Goal: Task Accomplishment & Management: Manage account settings

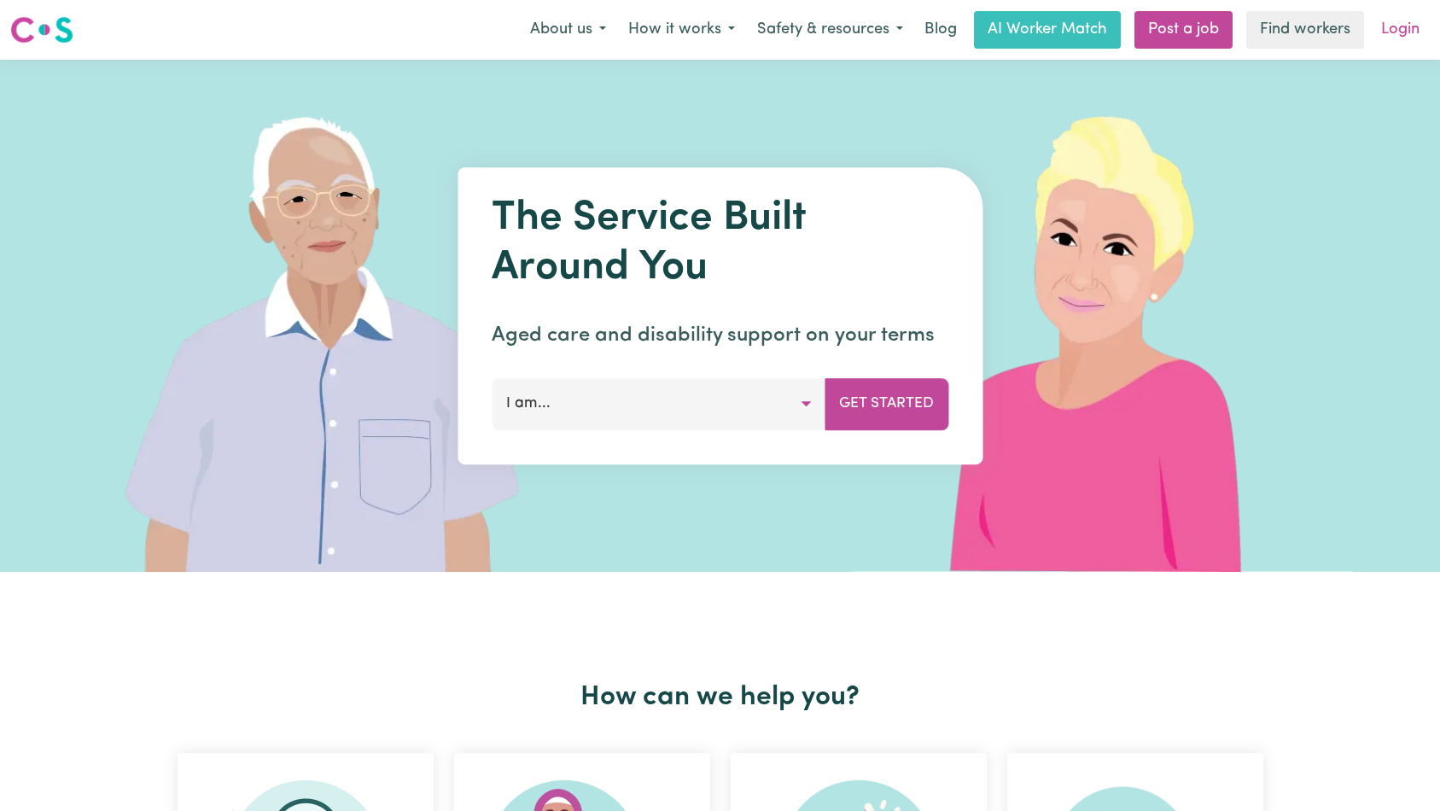
click at [1404, 32] on link "Login" at bounding box center [1400, 30] width 59 height 38
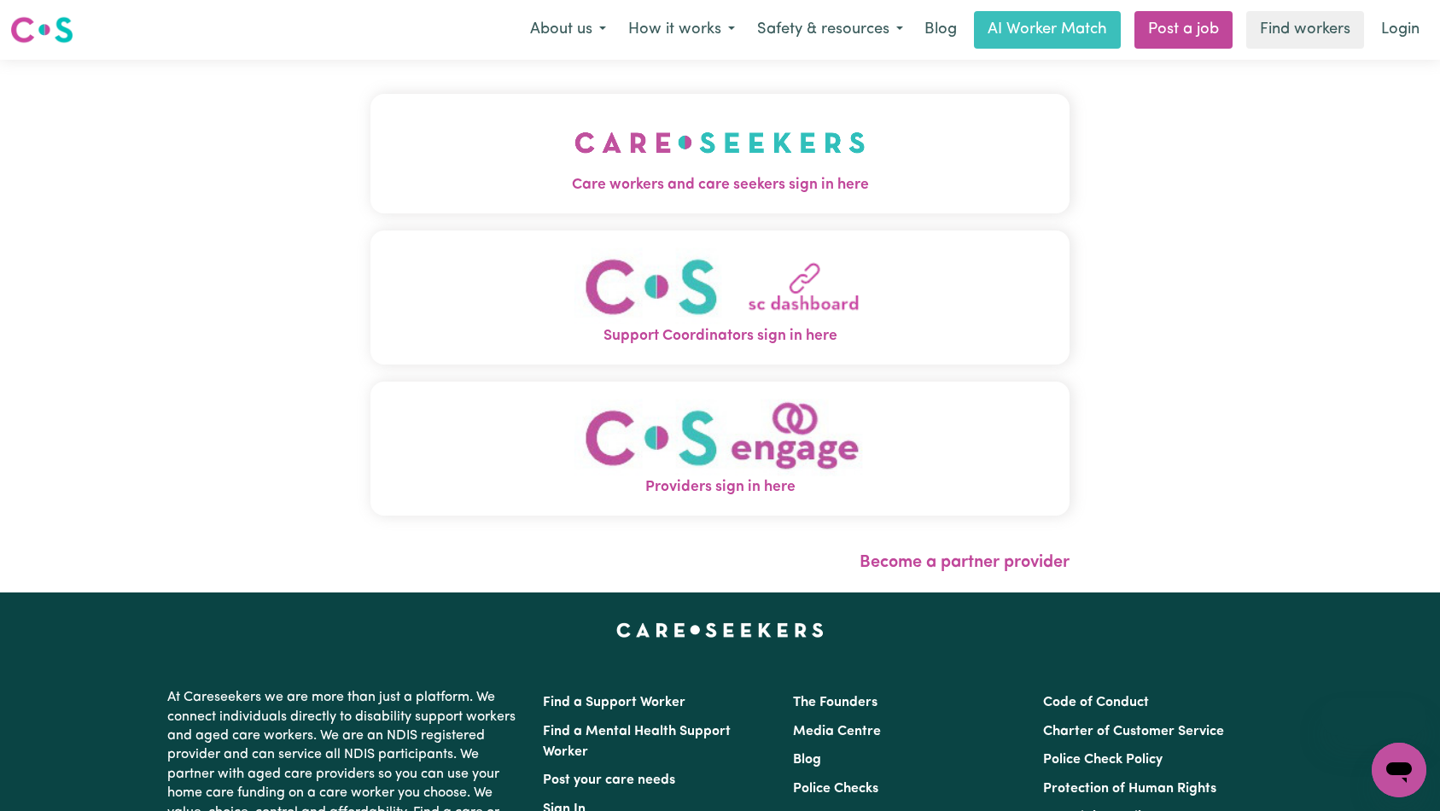
click at [575, 166] on button "Care workers and care seekers sign in here" at bounding box center [720, 154] width 700 height 120
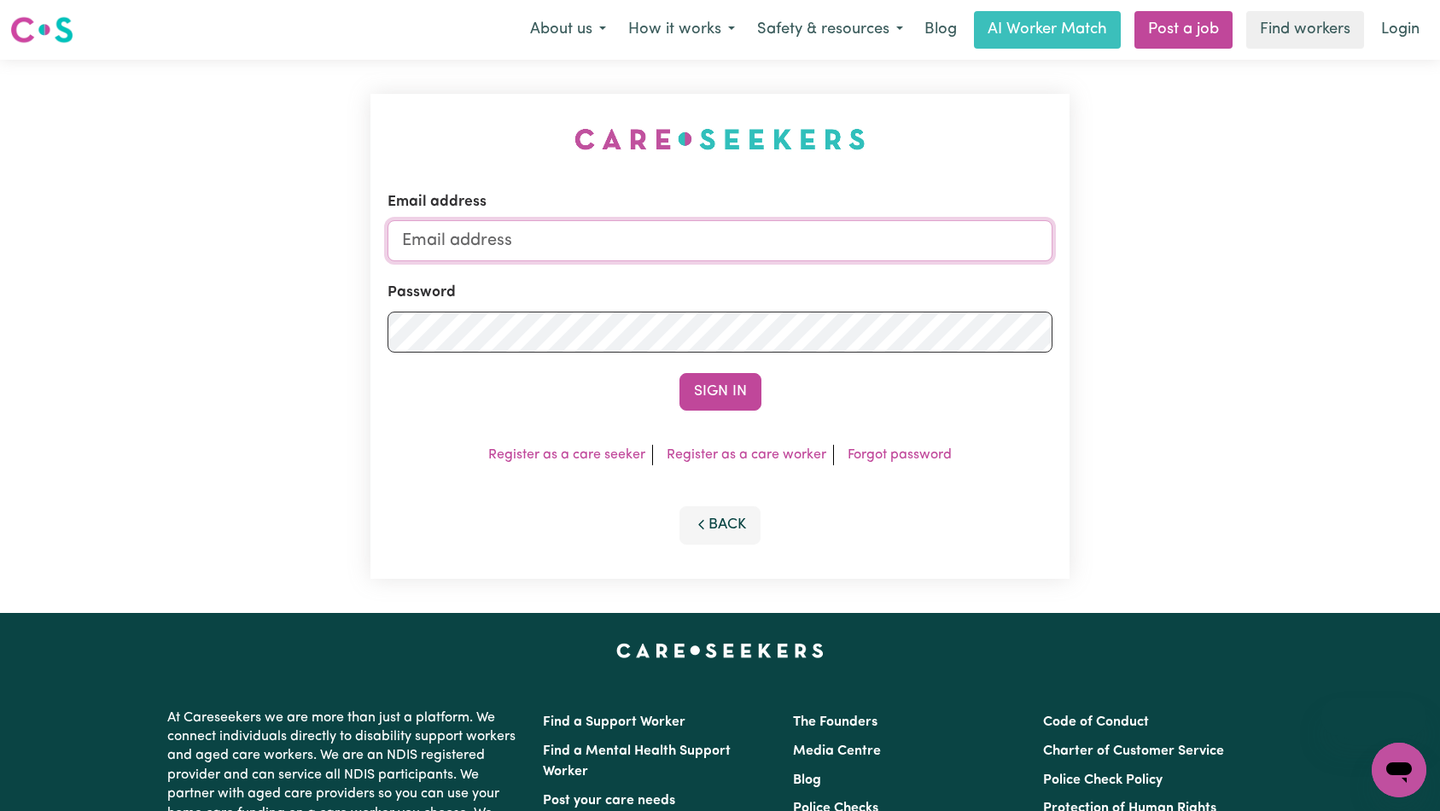
click at [708, 232] on input "Email address" at bounding box center [721, 240] width 666 height 41
type input "[EMAIL_ADDRESS][DOMAIN_NAME]"
click at [716, 390] on button "Sign In" at bounding box center [721, 392] width 82 height 38
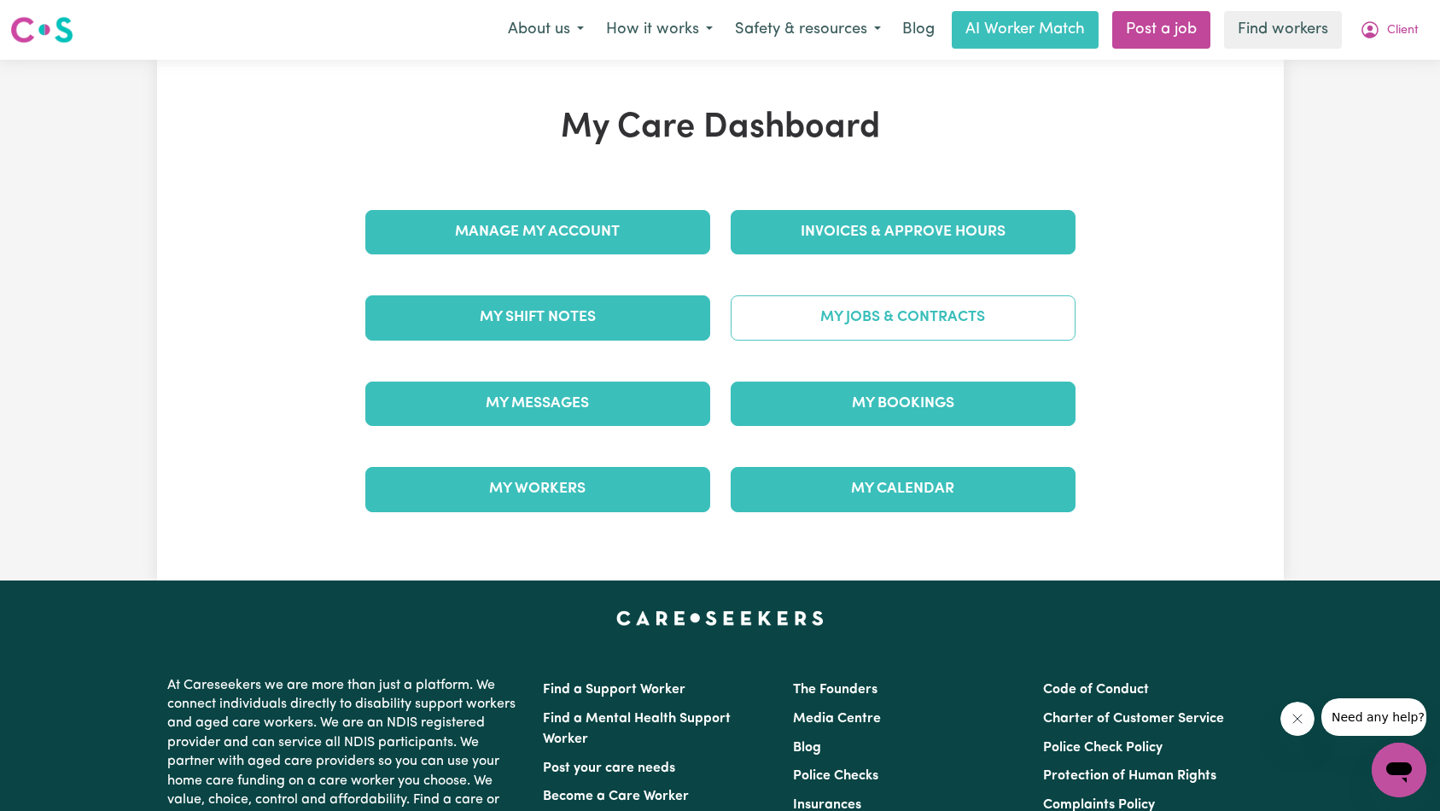
click at [911, 326] on link "My Jobs & Contracts" at bounding box center [903, 317] width 345 height 44
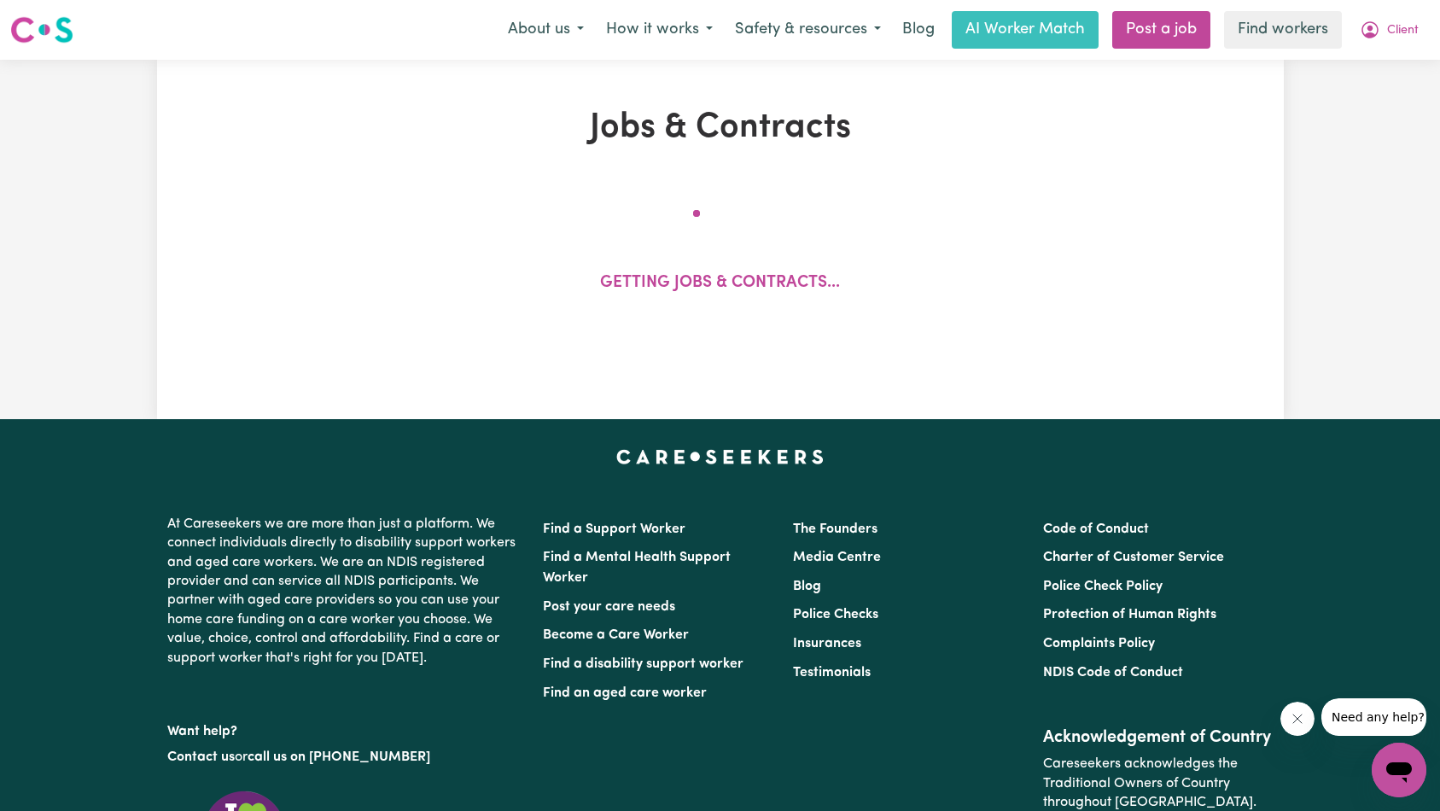
click at [1298, 717] on icon "Close message from company" at bounding box center [1296, 719] width 9 height 9
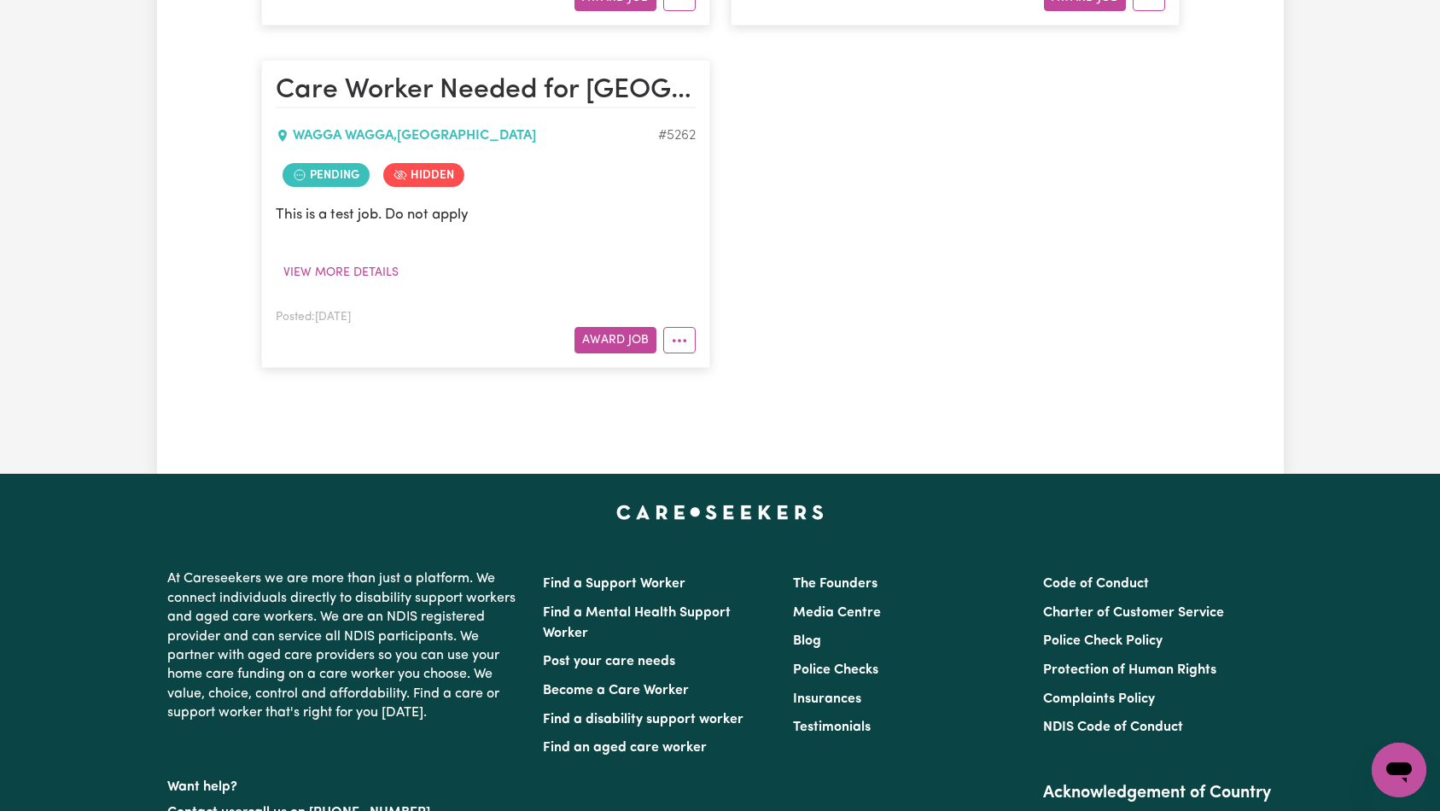
scroll to position [13282, 0]
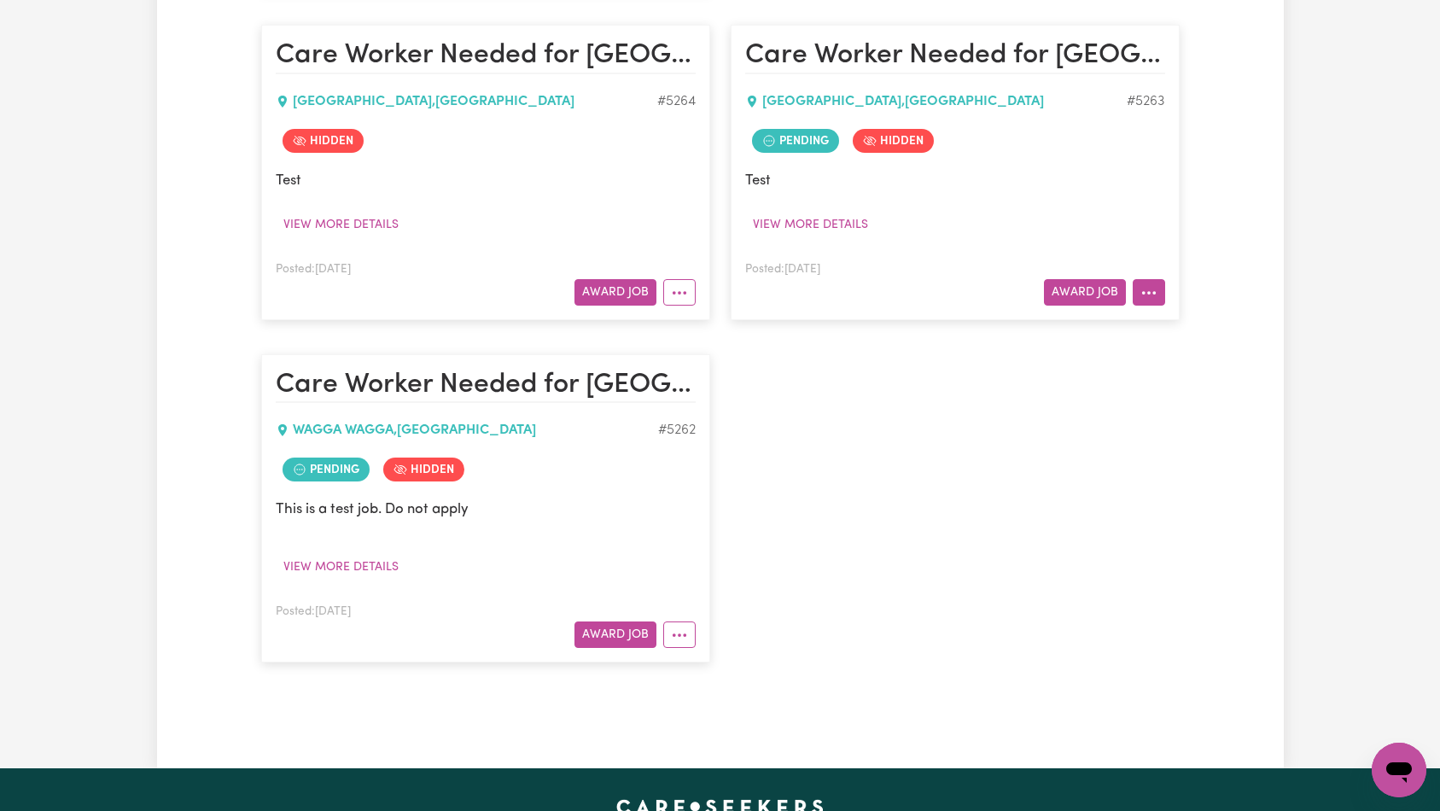
click at [1160, 299] on button "More options" at bounding box center [1149, 292] width 32 height 26
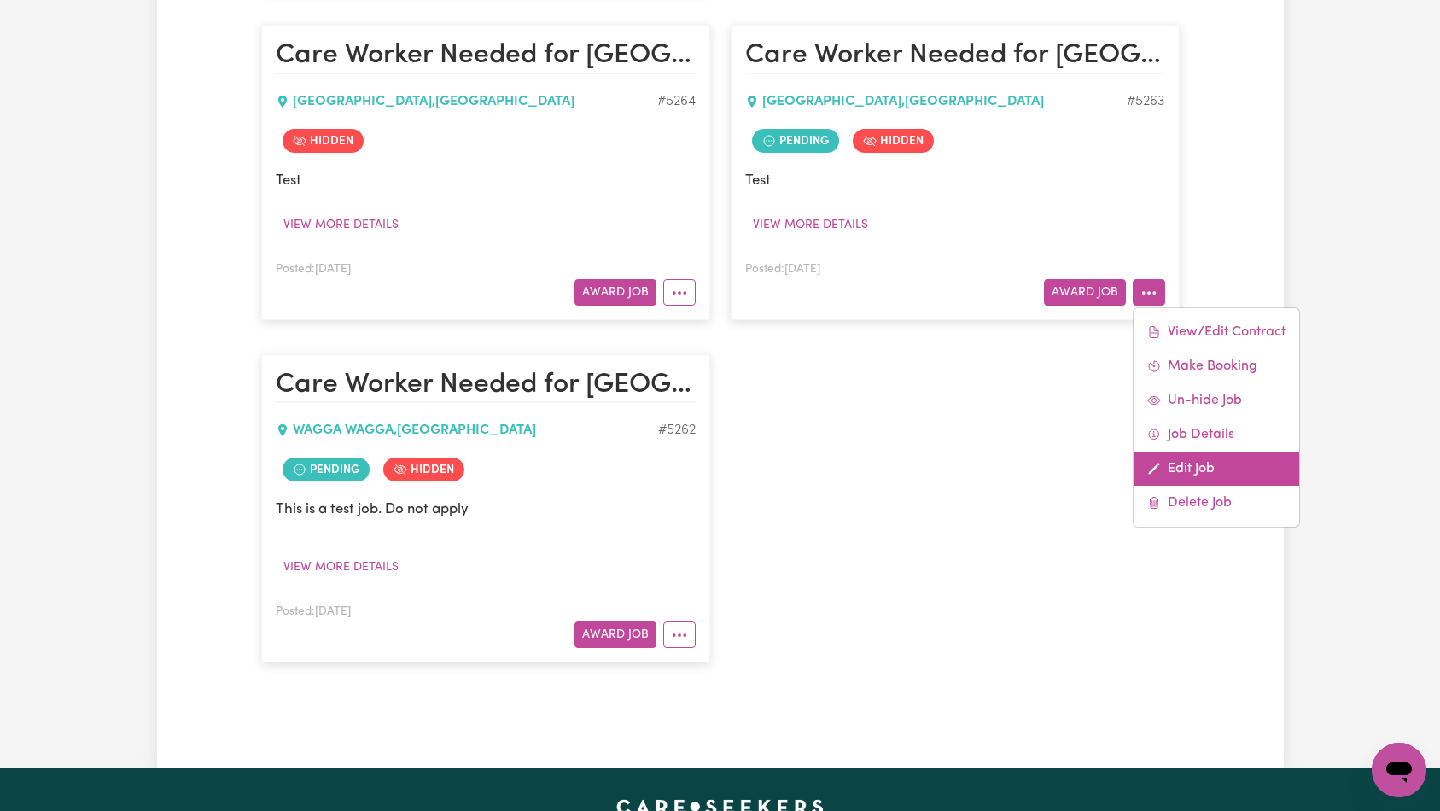
click at [1183, 465] on link "Edit Job" at bounding box center [1217, 469] width 166 height 34
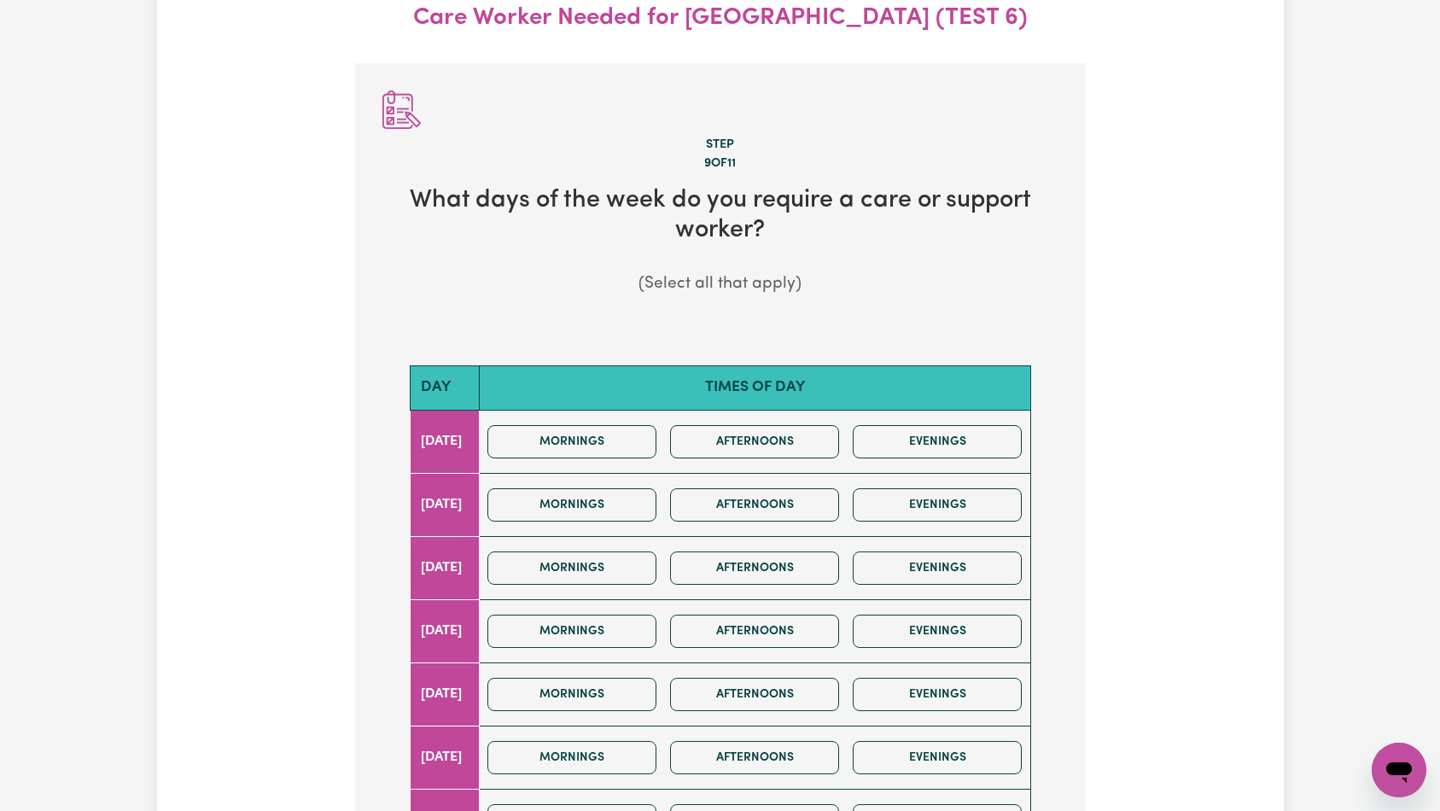
scroll to position [518, 0]
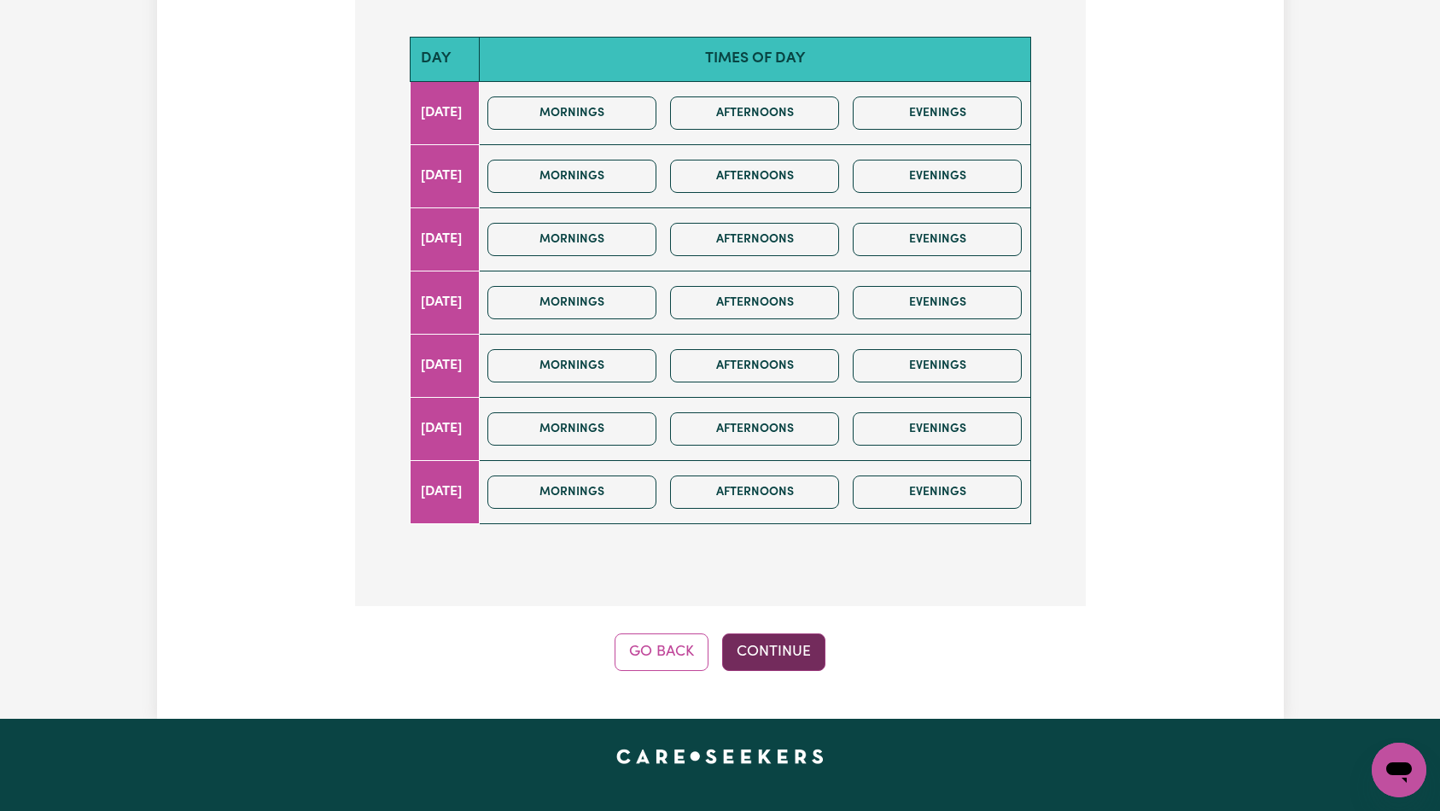
click at [775, 666] on button "Continue" at bounding box center [773, 652] width 103 height 38
